Goal: Check status: Check status

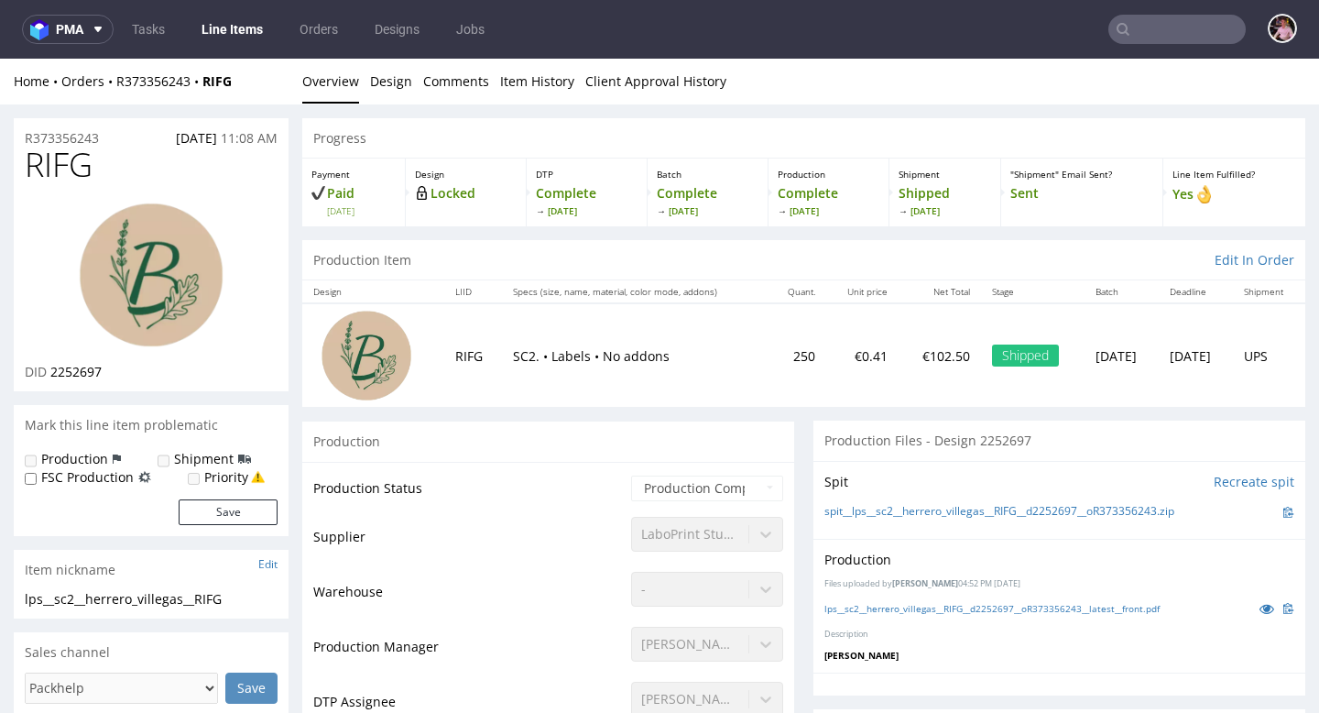
scroll to position [2089, 0]
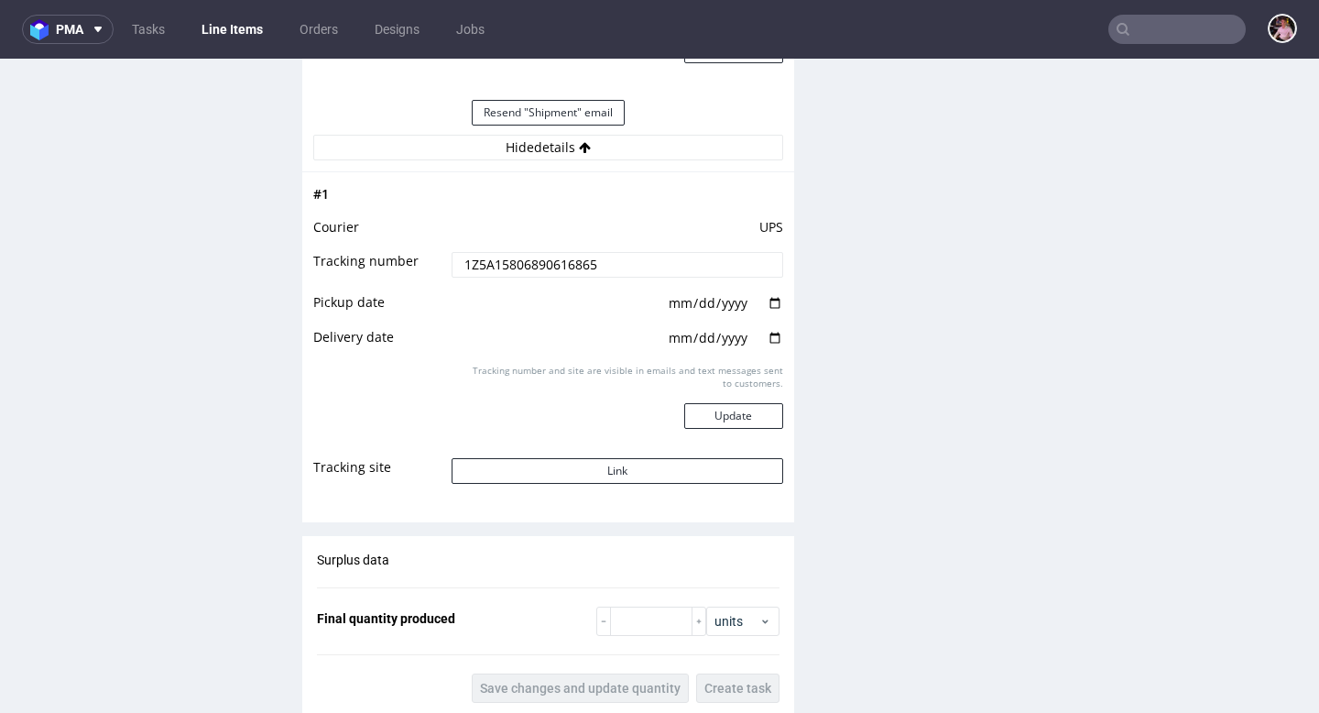
click at [1158, 35] on input "text" at bounding box center [1177, 29] width 137 height 29
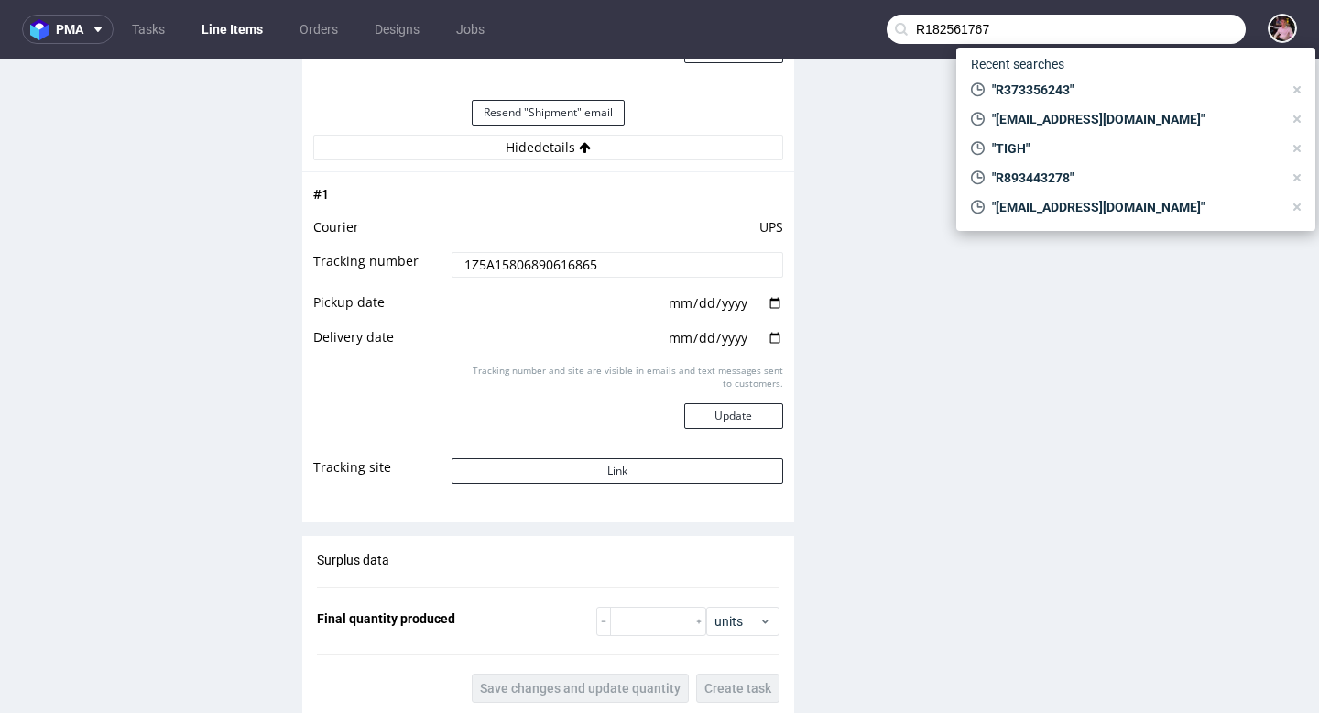
type input "R182561767"
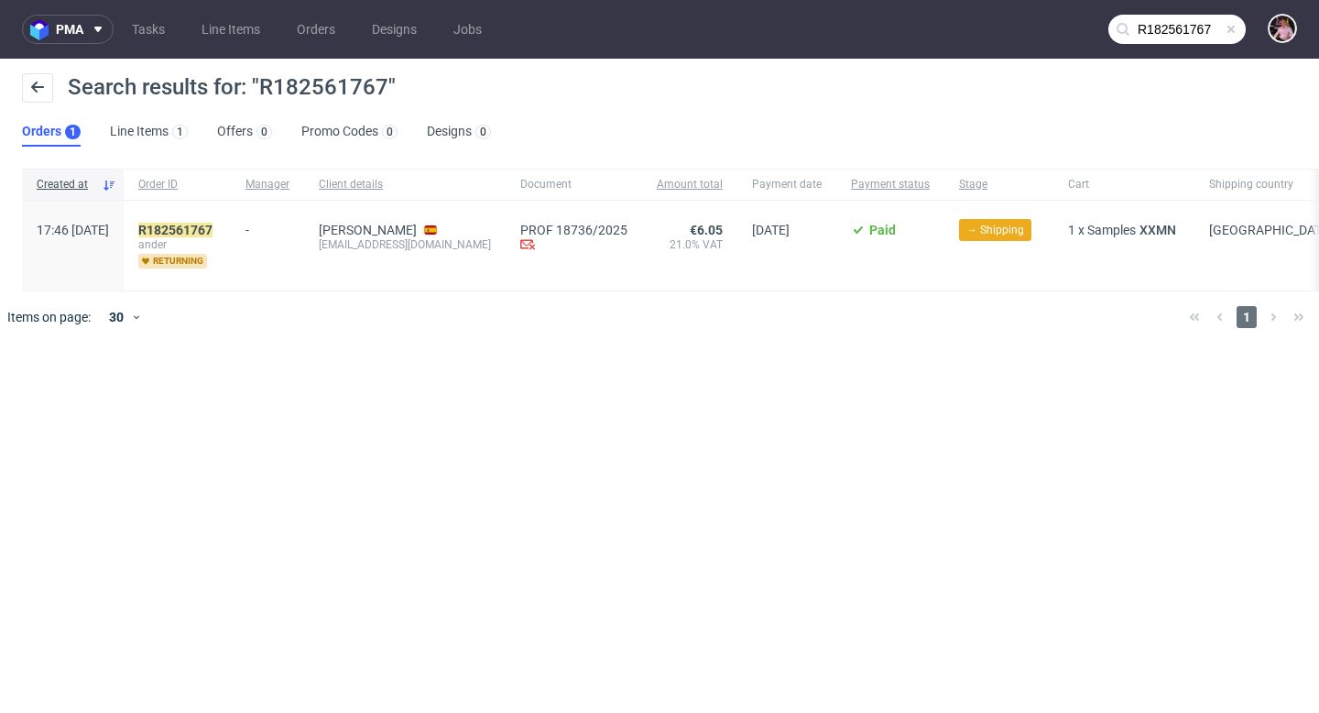
click at [230, 216] on div "R182561767 [PERSON_NAME] returning" at bounding box center [177, 246] width 107 height 90
click at [223, 221] on div "R182561767 [PERSON_NAME] returning" at bounding box center [177, 246] width 107 height 90
click at [213, 229] on mark "R182561767" at bounding box center [175, 230] width 74 height 15
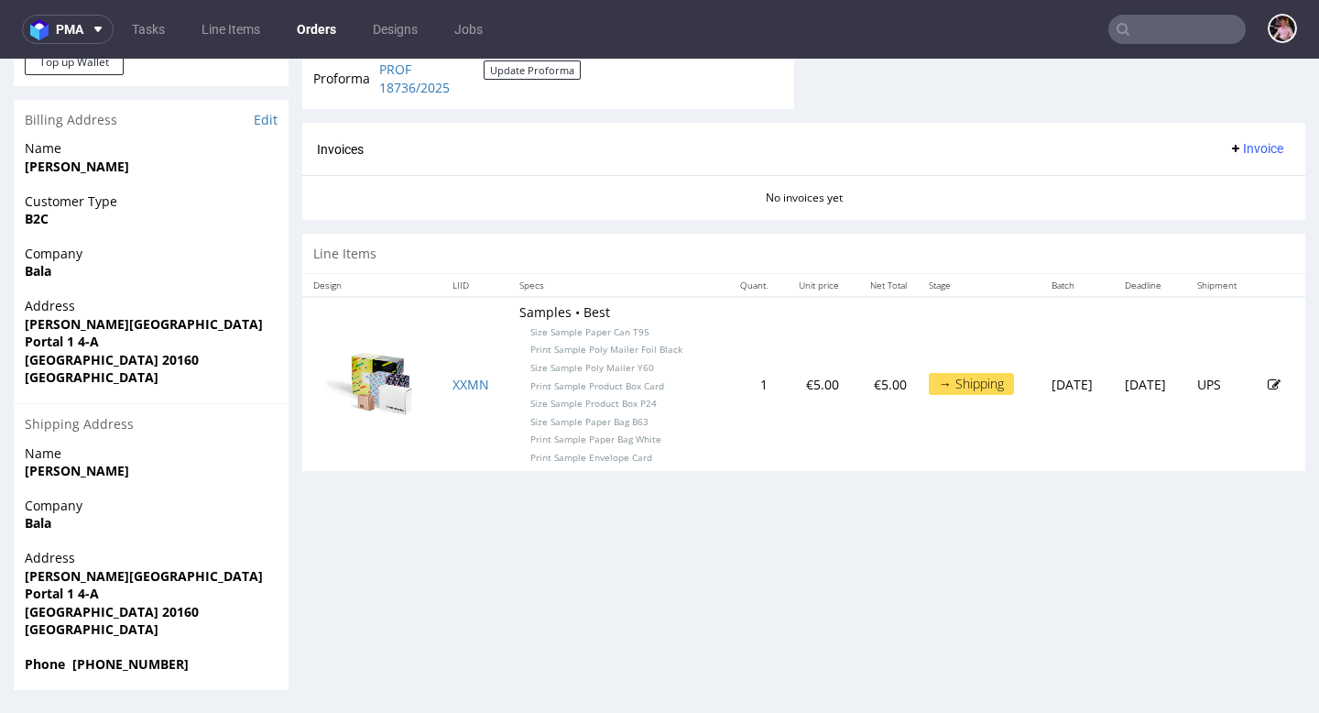
scroll to position [5, 0]
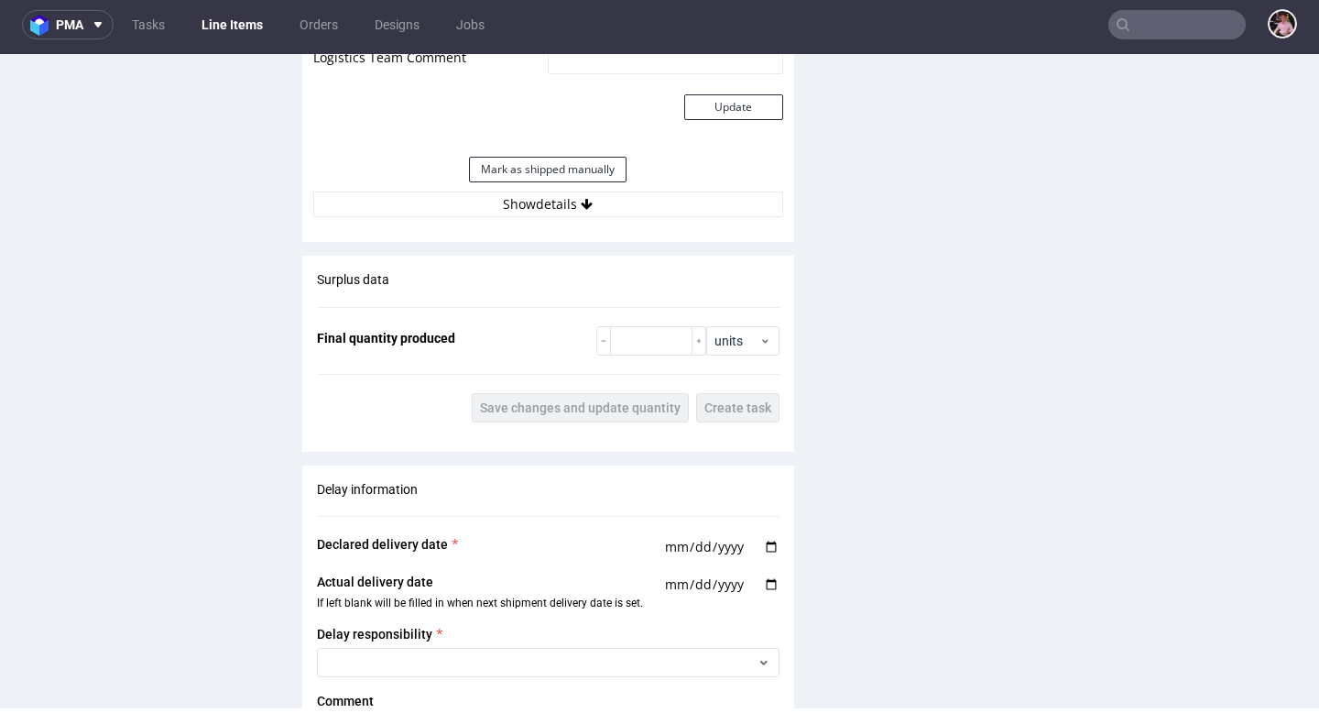
scroll to position [1855, 0]
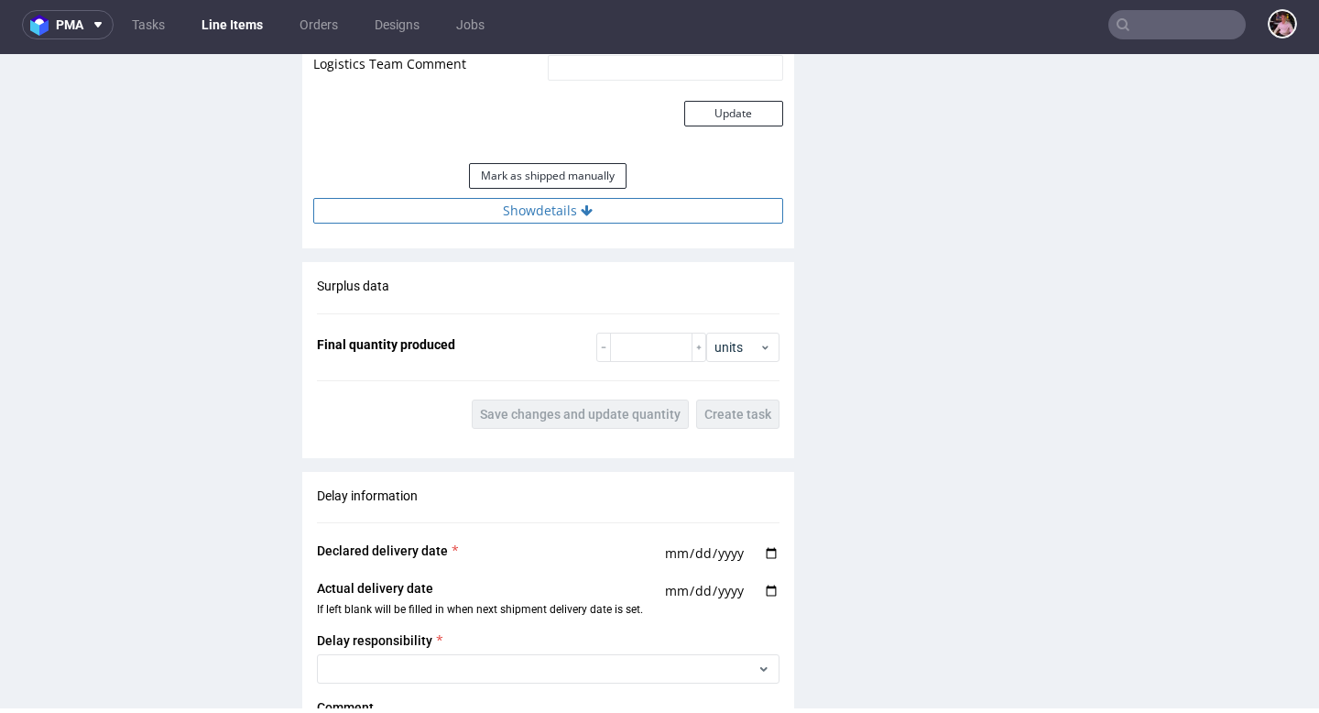
click at [554, 213] on button "Show details" at bounding box center [548, 211] width 470 height 26
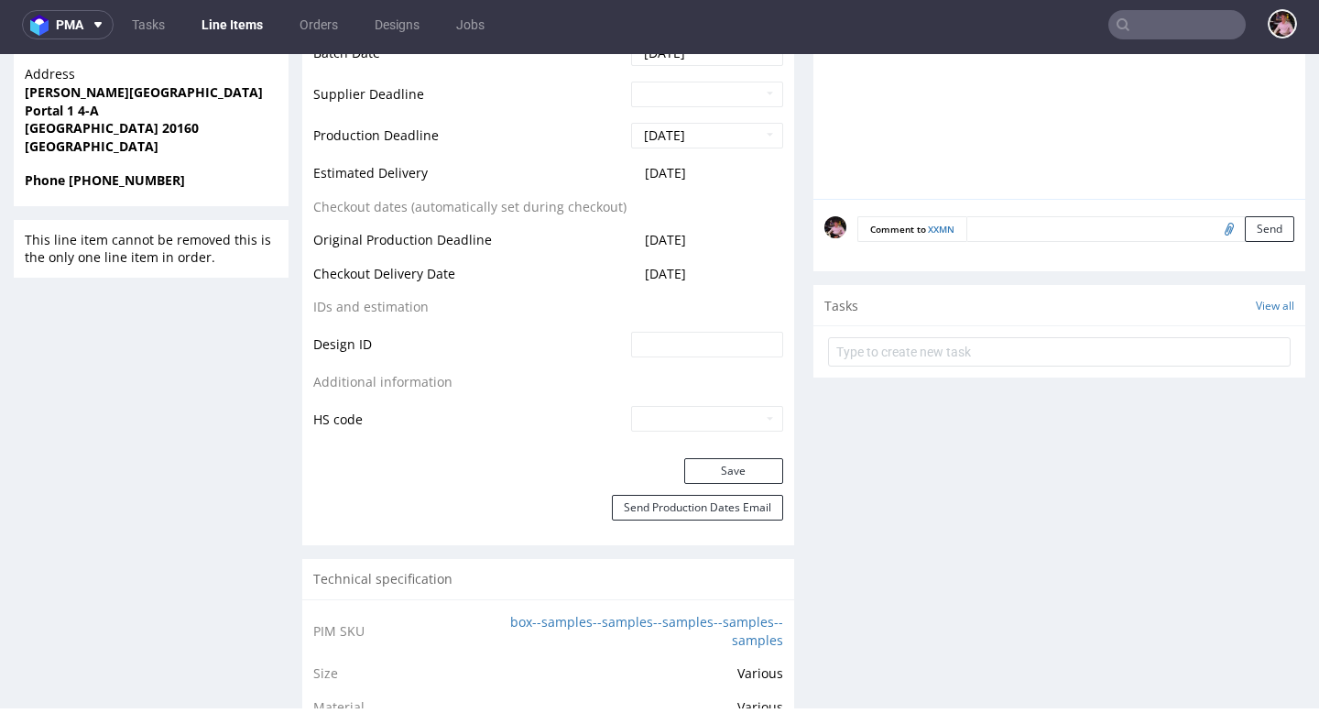
scroll to position [0, 0]
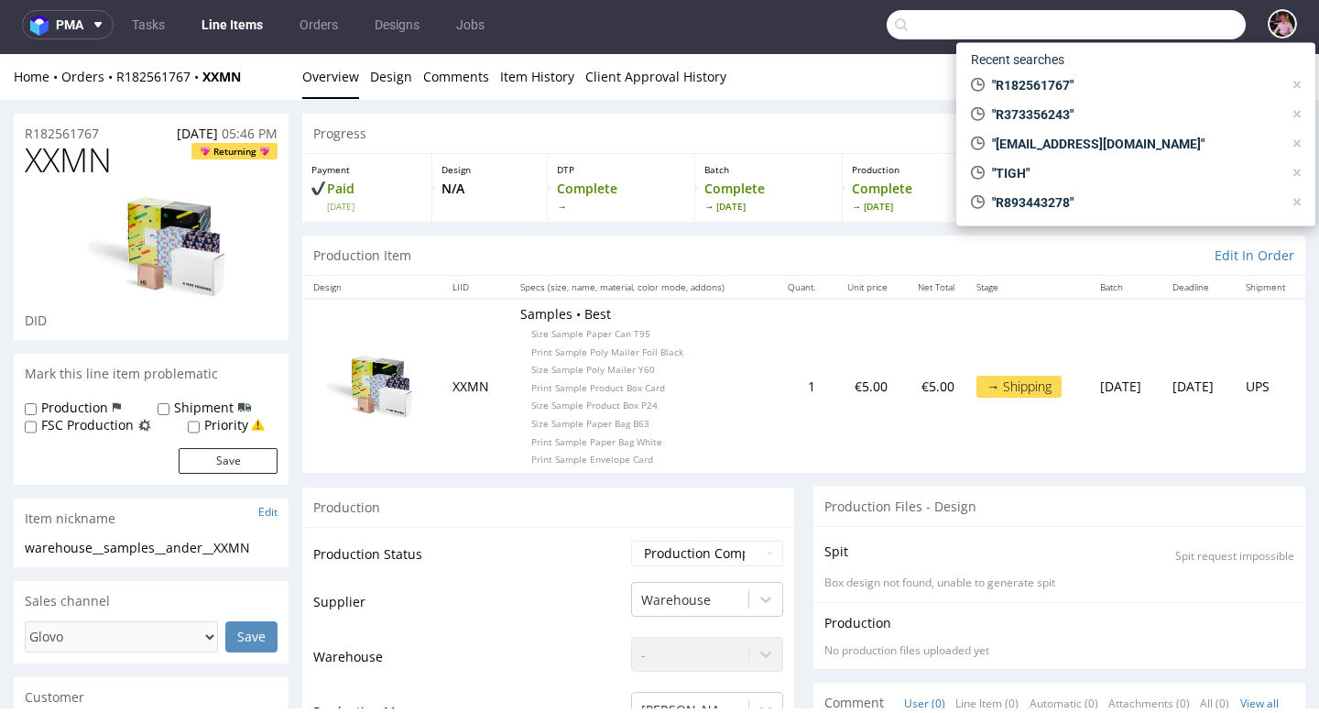
click at [1177, 22] on input "text" at bounding box center [1066, 24] width 359 height 29
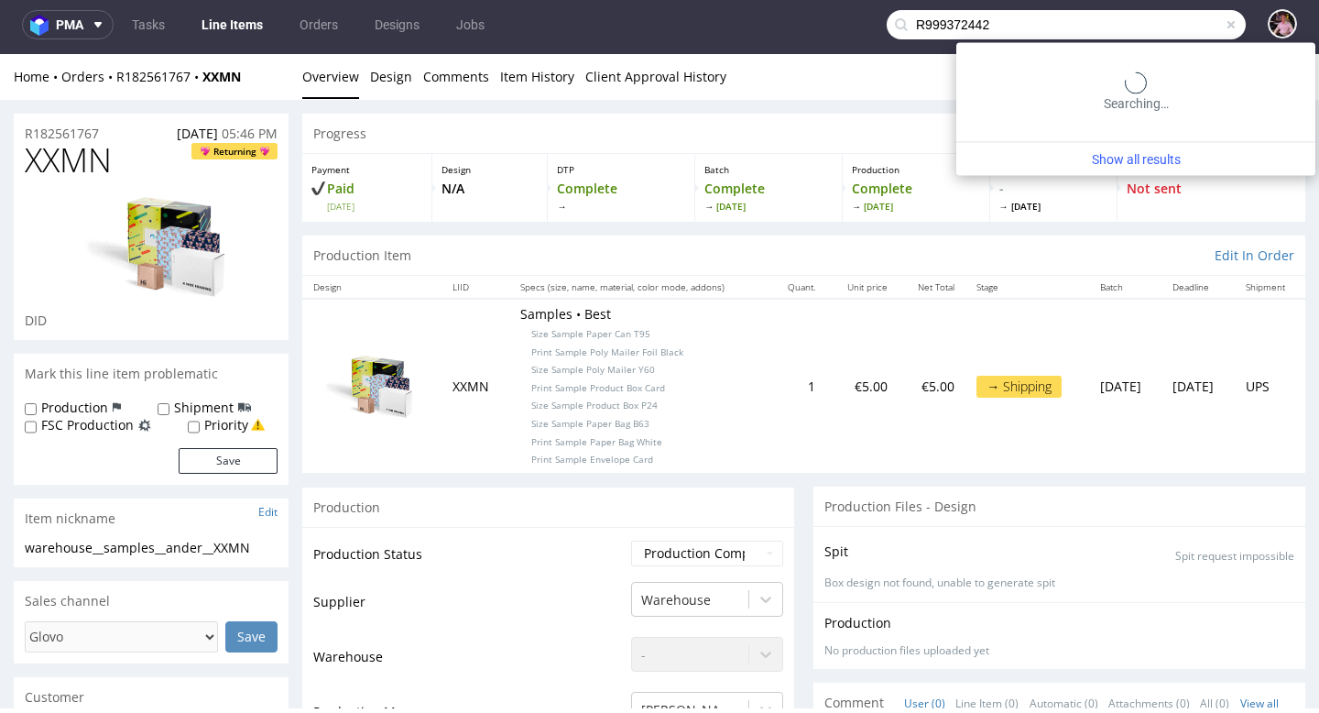
type input "R999372442"
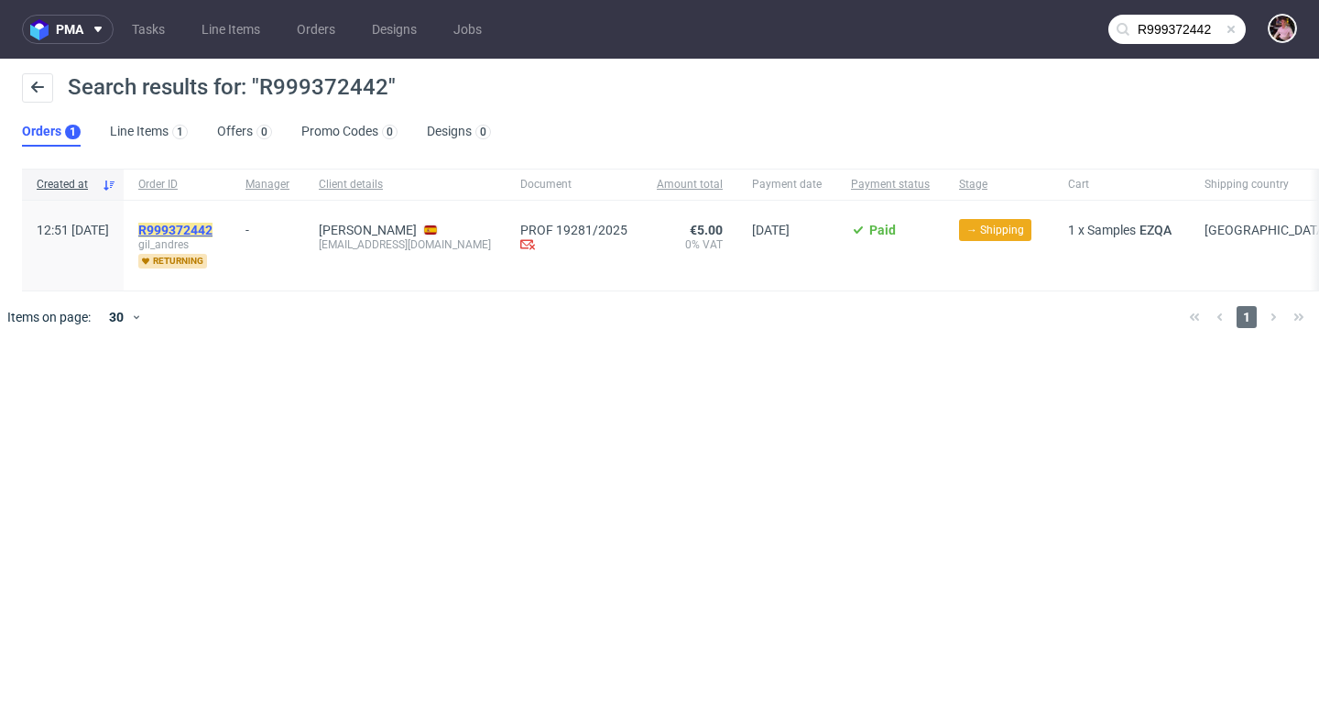
click at [213, 225] on mark "R999372442" at bounding box center [175, 230] width 74 height 15
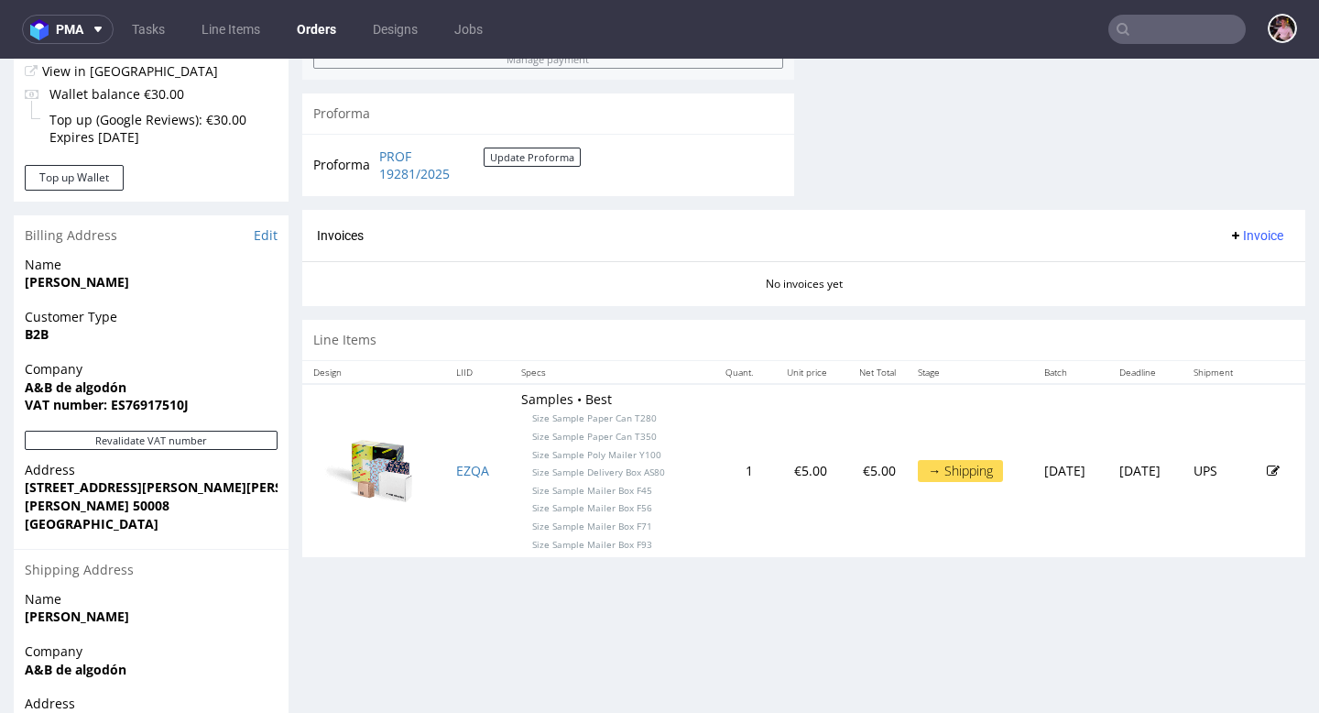
scroll to position [760, 0]
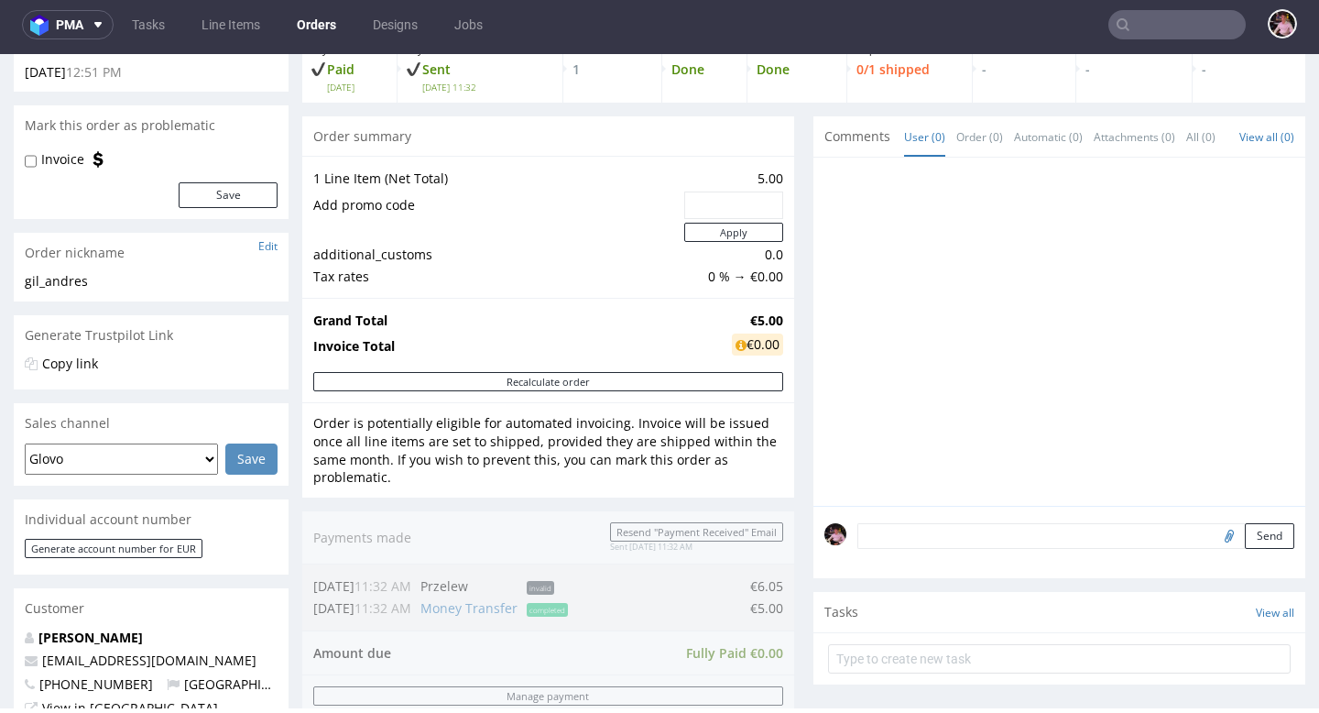
scroll to position [121, 0]
